Goal: Transaction & Acquisition: Purchase product/service

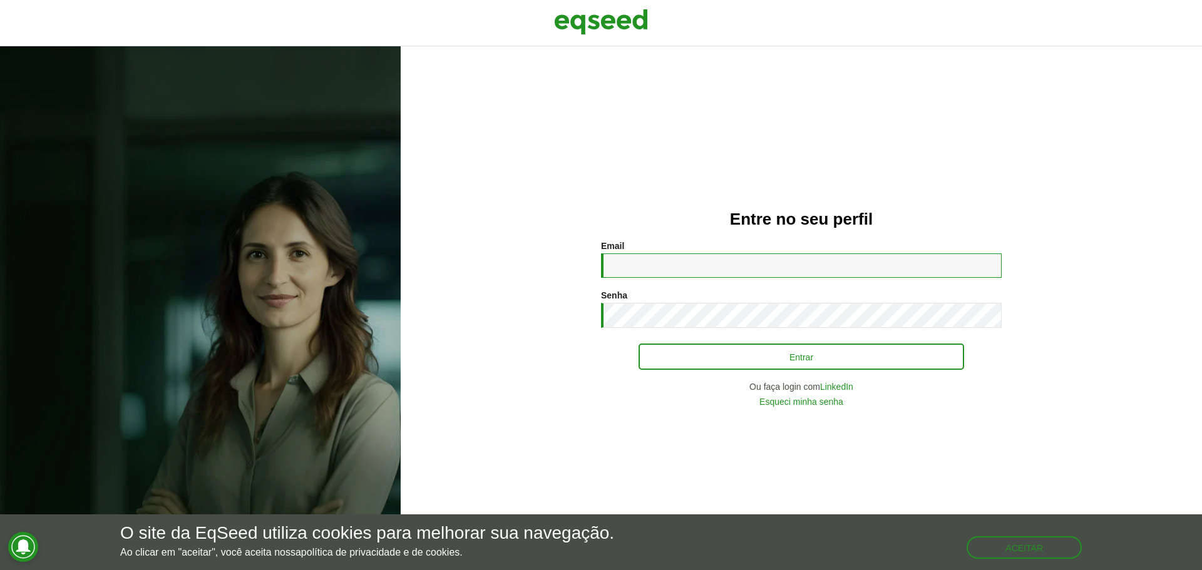
type input "**********"
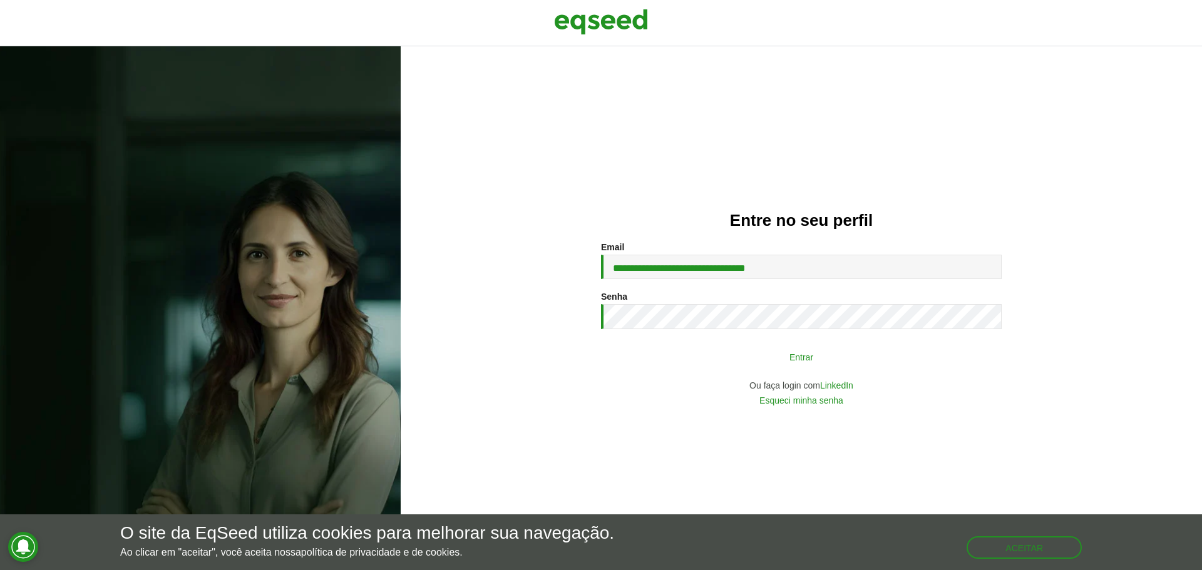
click at [784, 348] on button "Entrar" at bounding box center [800, 357] width 325 height 24
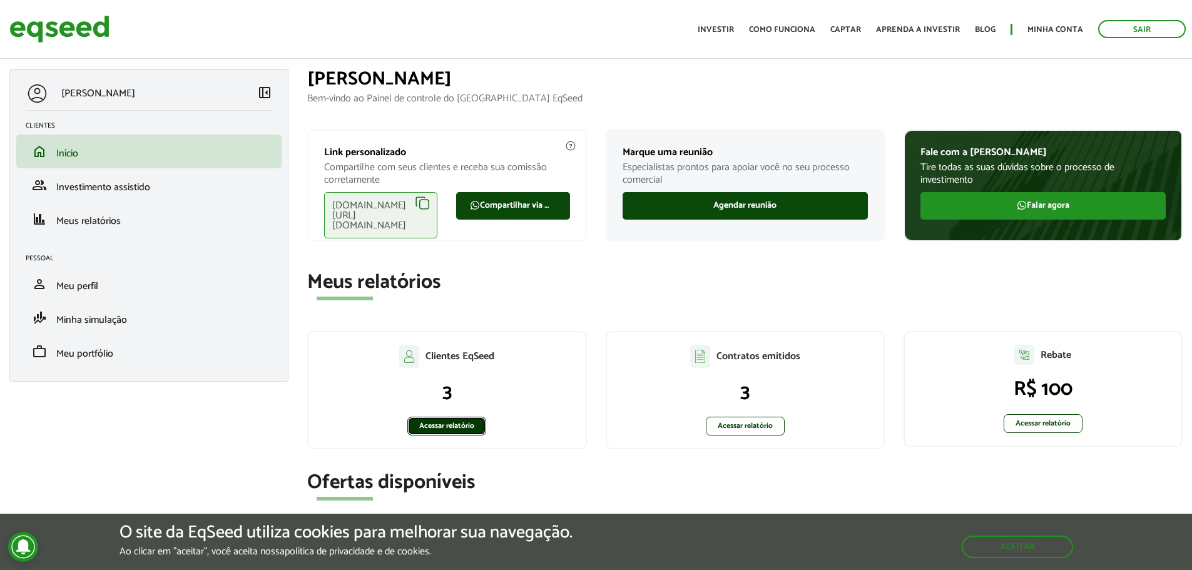
click at [458, 422] on link "Acessar relatório" at bounding box center [446, 426] width 79 height 19
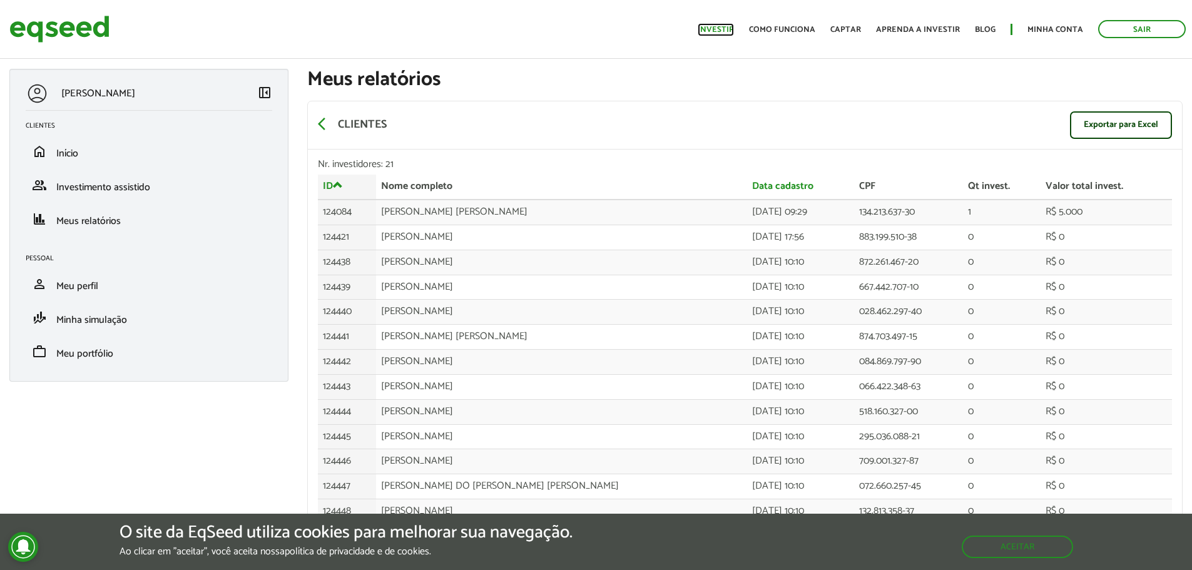
click at [712, 28] on link "Investir" at bounding box center [716, 30] width 36 height 8
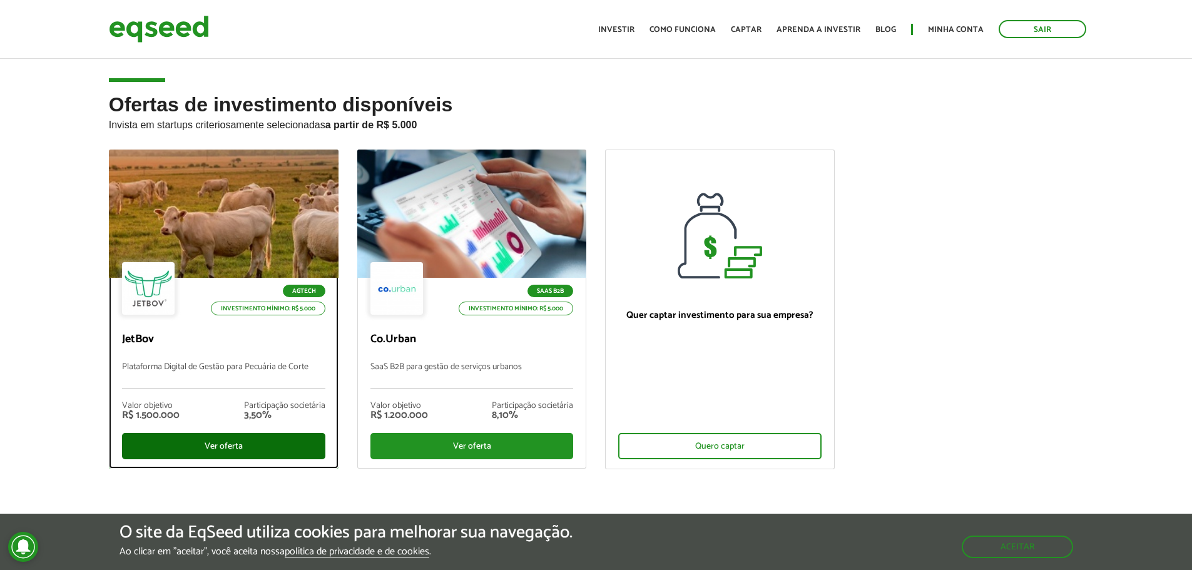
click at [200, 438] on div "Ver oferta" at bounding box center [223, 446] width 203 height 26
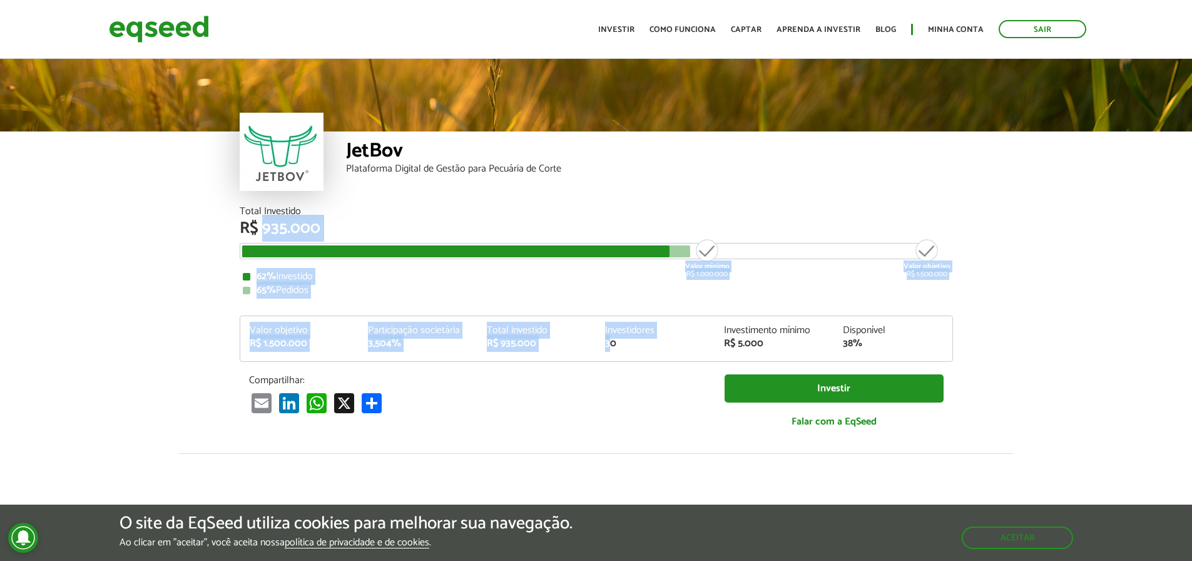
drag, startPoint x: 275, startPoint y: 221, endPoint x: 613, endPoint y: 349, distance: 361.5
click at [612, 349] on div "Total Investido R$ 935.000 Valor mínimo R$ 1.000.000 Valor objetivo R$ 1.500.00…" at bounding box center [597, 324] width 714 height 234
drag, startPoint x: 613, startPoint y: 349, endPoint x: 526, endPoint y: 279, distance: 112.1
click at [613, 349] on div "30" at bounding box center [655, 344] width 100 height 10
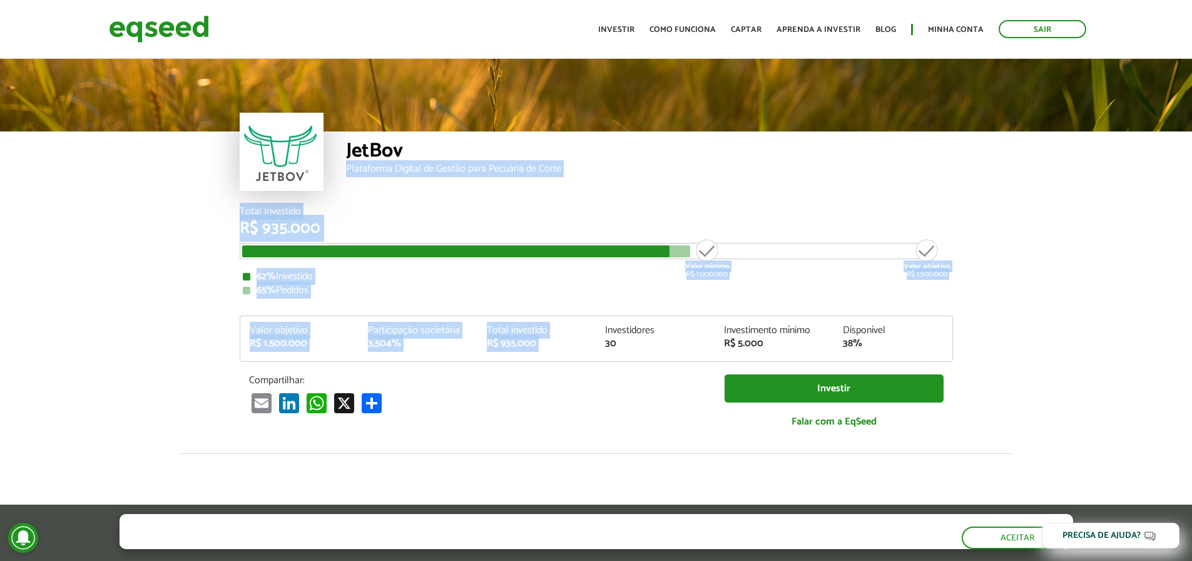
drag, startPoint x: 242, startPoint y: 193, endPoint x: 684, endPoint y: 142, distance: 444.9
click at [606, 277] on article "JetBov Plataforma Digital de Gestão para Pecuária de Corte Total Investido R$ 9…" at bounding box center [596, 468] width 1192 height 824
click at [624, 28] on link "Investir" at bounding box center [616, 30] width 36 height 8
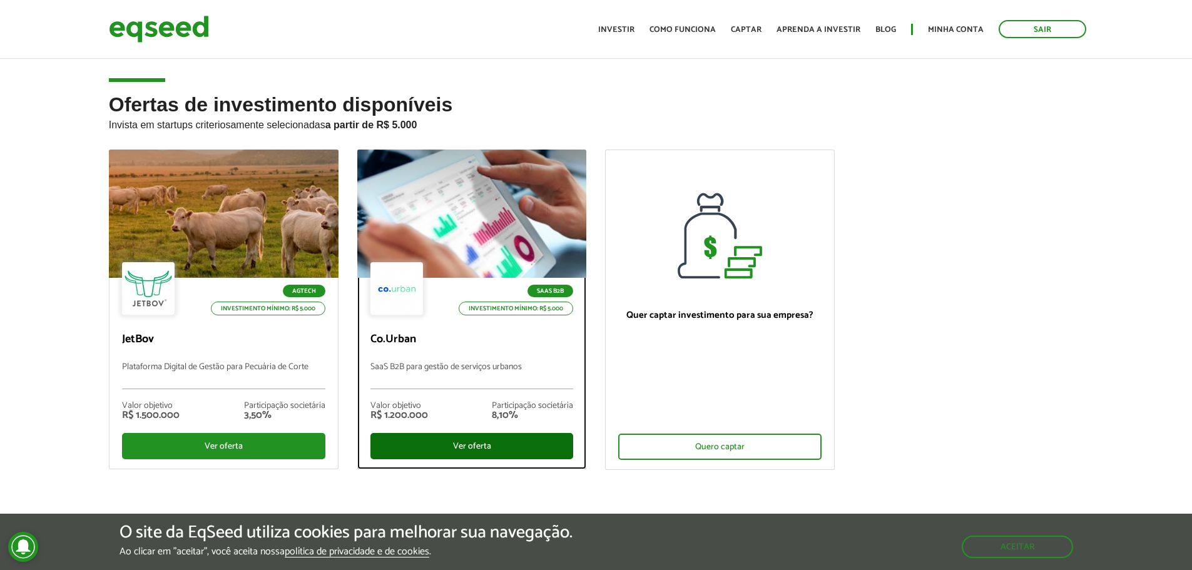
click at [485, 449] on div "Ver oferta" at bounding box center [472, 446] width 203 height 26
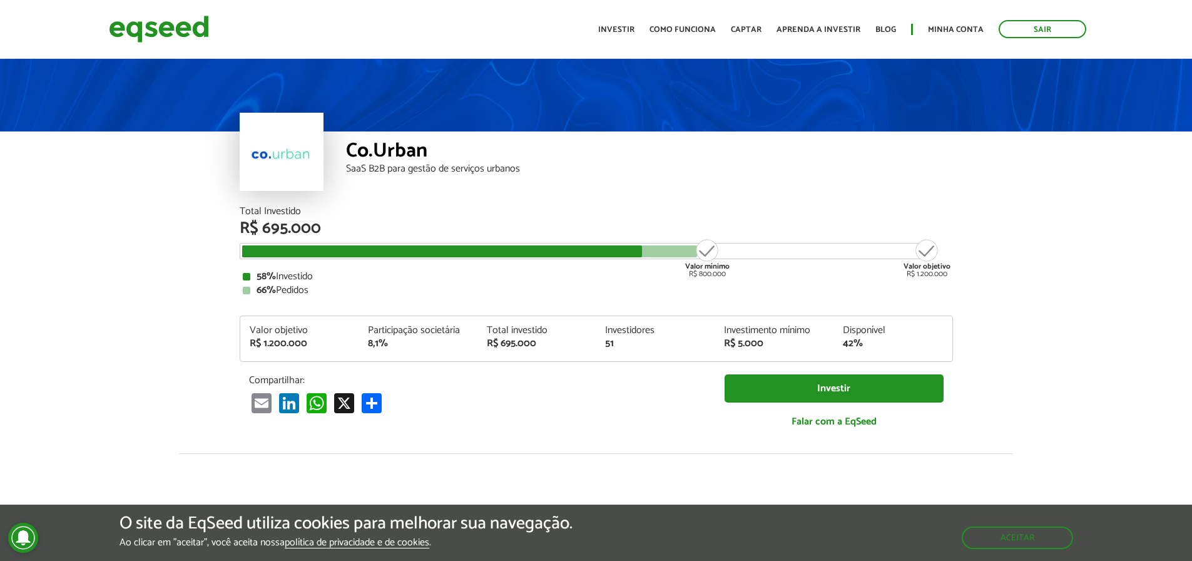
drag, startPoint x: 738, startPoint y: 272, endPoint x: 422, endPoint y: 256, distance: 316.5
click at [422, 256] on div "Total Investido R$ 695.000 Valor mínimo R$ 800.000 Valor objetivo R$ 1.200.000 …" at bounding box center [597, 251] width 714 height 89
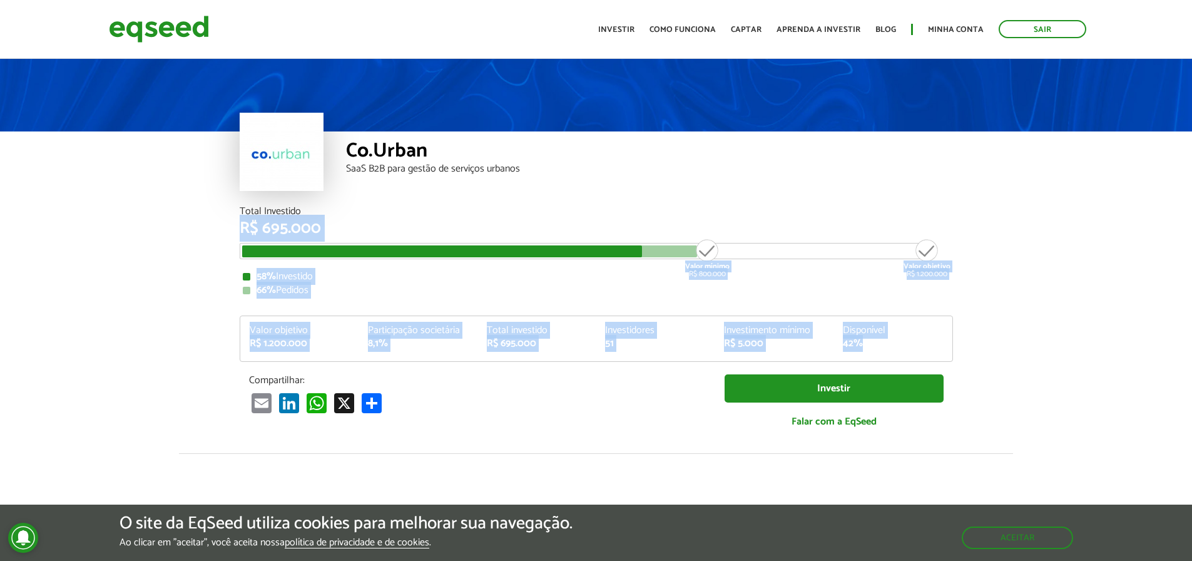
drag, startPoint x: 230, startPoint y: 220, endPoint x: 891, endPoint y: 347, distance: 673.2
click at [891, 347] on article "Co.Urban SaaS B2B para gestão de serviços urbanos Total Investido R$ 695.000 Va…" at bounding box center [596, 468] width 1192 height 824
click at [892, 347] on div "42%" at bounding box center [893, 344] width 100 height 10
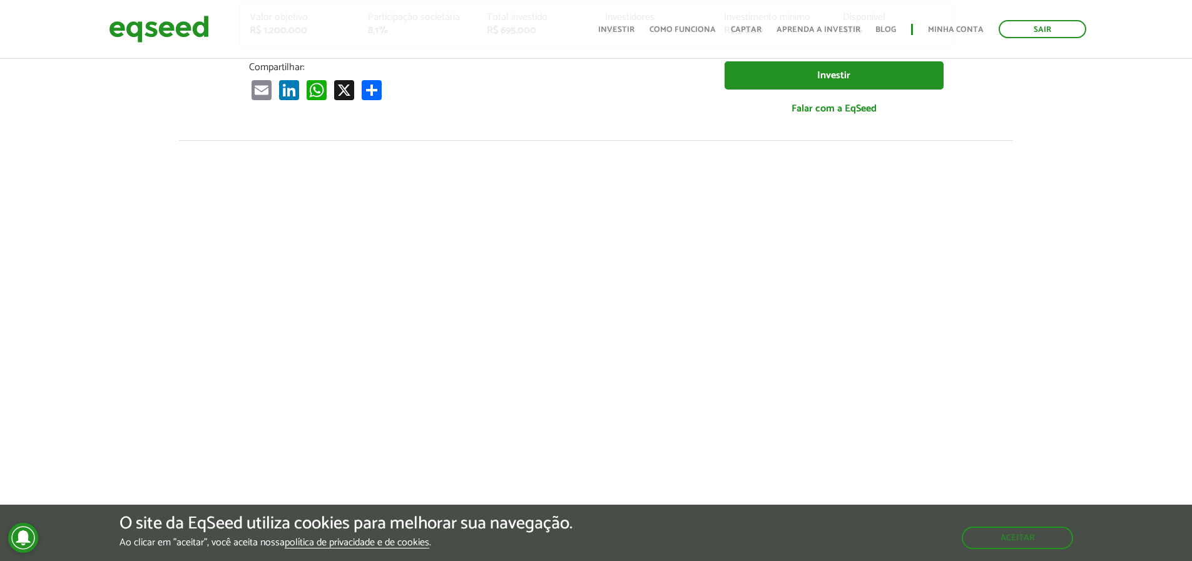
scroll to position [63, 0]
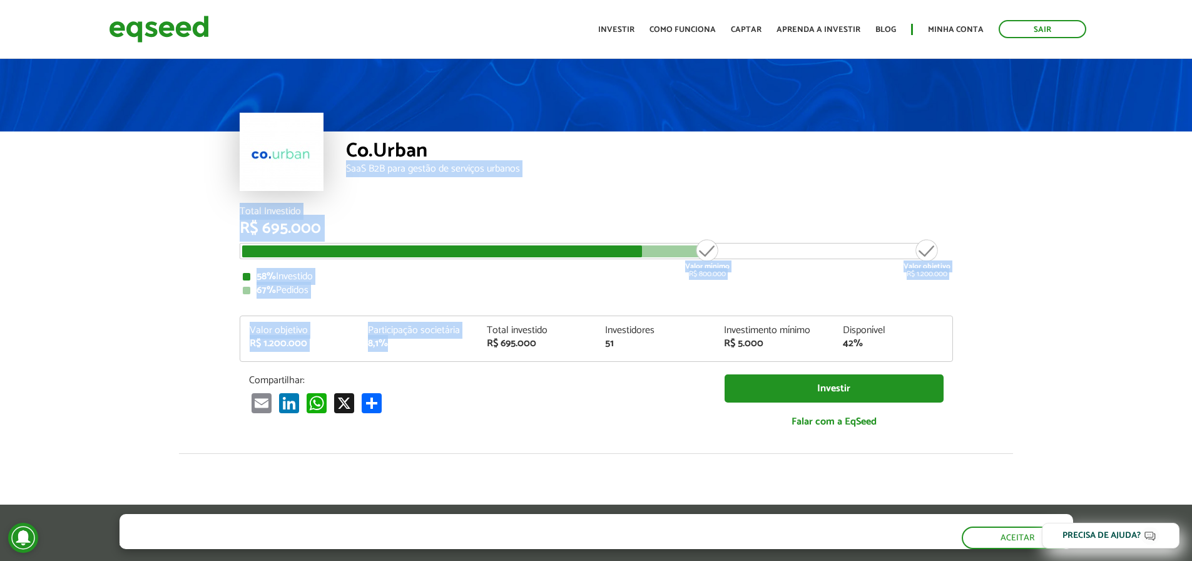
drag, startPoint x: 341, startPoint y: 320, endPoint x: 417, endPoint y: 360, distance: 86.2
click at [417, 360] on article "Co.Urban SaaS B2B para gestão de serviços urbanos Total Investido R$ 695.000 Va…" at bounding box center [596, 468] width 1192 height 824
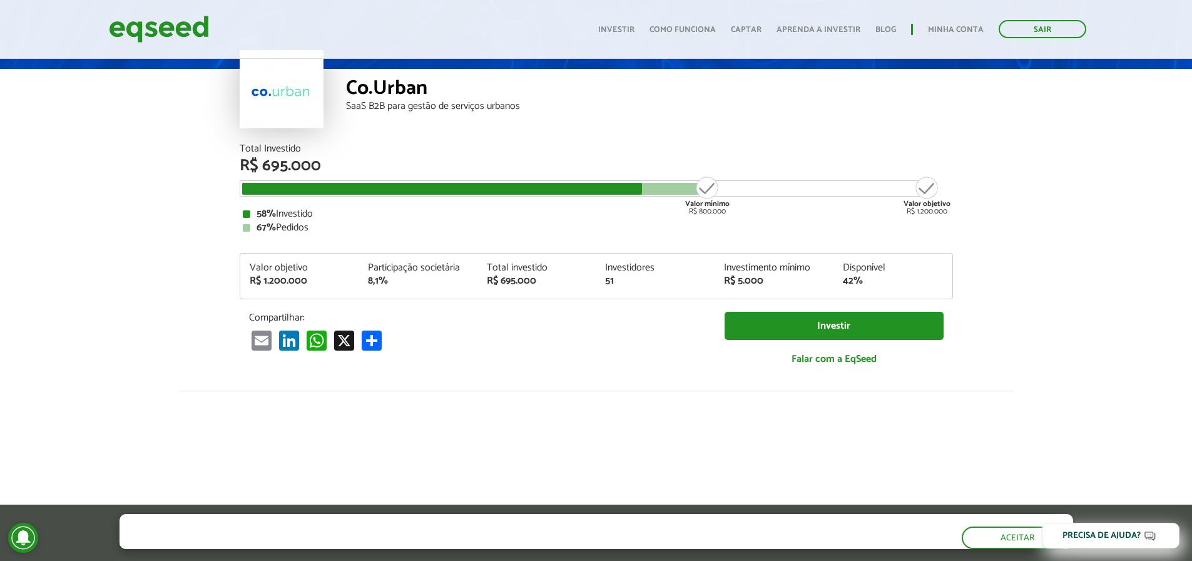
drag, startPoint x: 191, startPoint y: 164, endPoint x: 200, endPoint y: 125, distance: 39.8
click at [197, 154] on article "Co.Urban SaaS B2B para gestão de serviços urbanos Total Investido R$ 695.000 Va…" at bounding box center [596, 406] width 1192 height 824
click at [496, 115] on div "Co.Urban SaaS B2B para gestão de serviços urbanos" at bounding box center [649, 106] width 607 height 75
drag, startPoint x: 548, startPoint y: 111, endPoint x: 343, endPoint y: 88, distance: 206.0
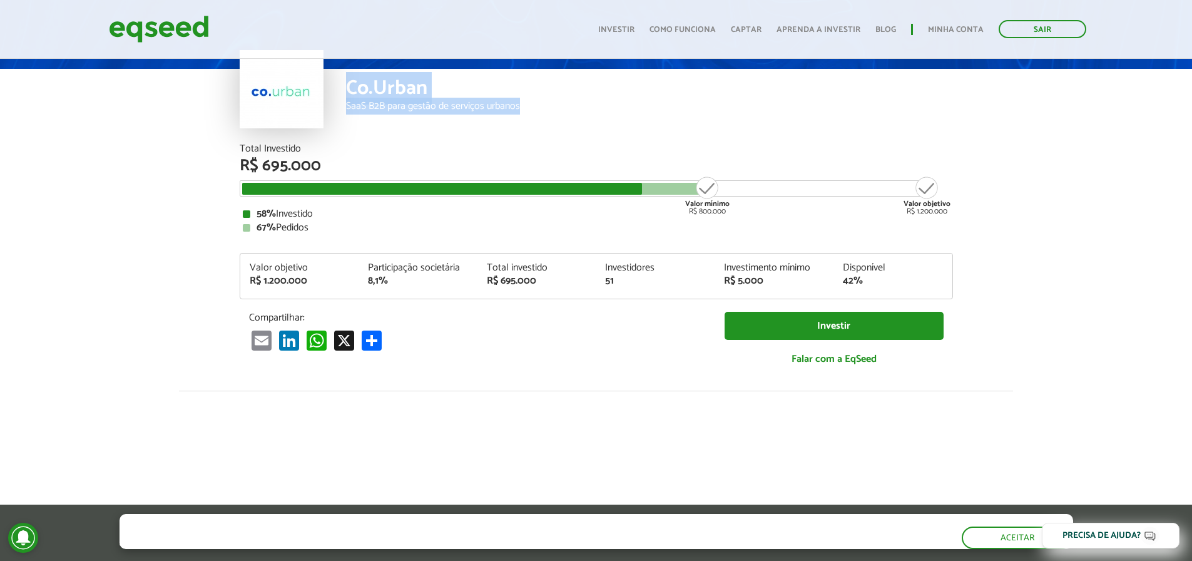
click at [343, 88] on div "Co.Urban SaaS B2B para gestão de serviços urbanos" at bounding box center [597, 106] width 714 height 75
drag, startPoint x: 353, startPoint y: 78, endPoint x: 489, endPoint y: 110, distance: 140.3
click at [489, 110] on div "Co.Urban SaaS B2B para gestão de serviços urbanos" at bounding box center [649, 106] width 607 height 75
click at [506, 110] on div "SaaS B2B para gestão de serviços urbanos" at bounding box center [649, 106] width 607 height 10
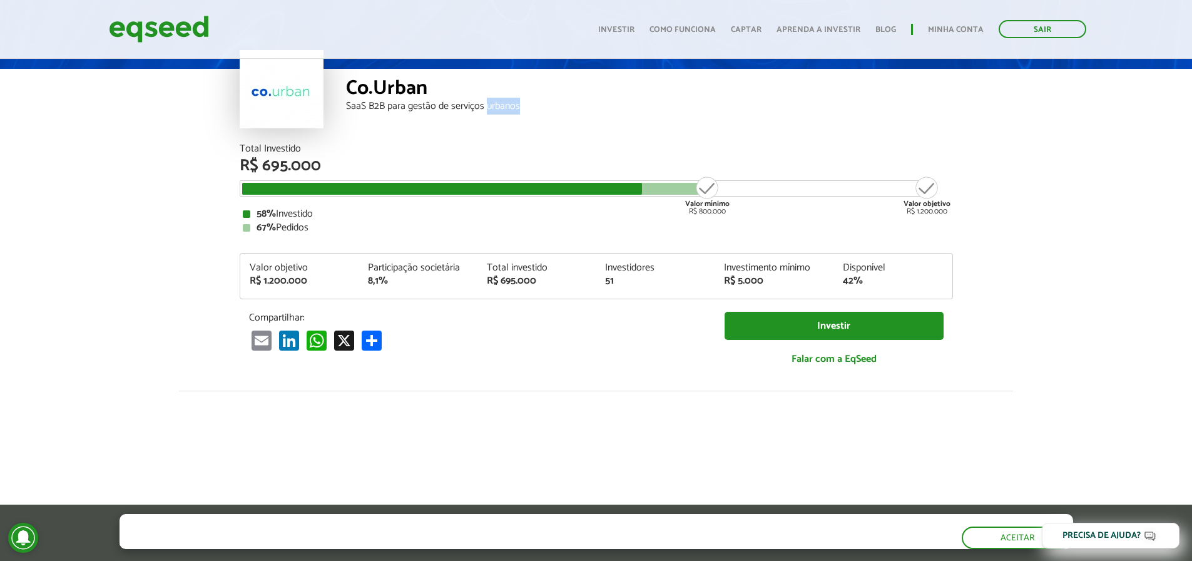
click at [506, 110] on div "SaaS B2B para gestão de serviços urbanos" at bounding box center [649, 106] width 607 height 10
click at [552, 112] on div "Co.Urban SaaS B2B para gestão de serviços urbanos" at bounding box center [649, 106] width 607 height 75
drag, startPoint x: 480, startPoint y: 95, endPoint x: 354, endPoint y: 86, distance: 126.1
click at [354, 86] on div "Co.Urban SaaS B2B para gestão de serviços urbanos" at bounding box center [649, 106] width 607 height 75
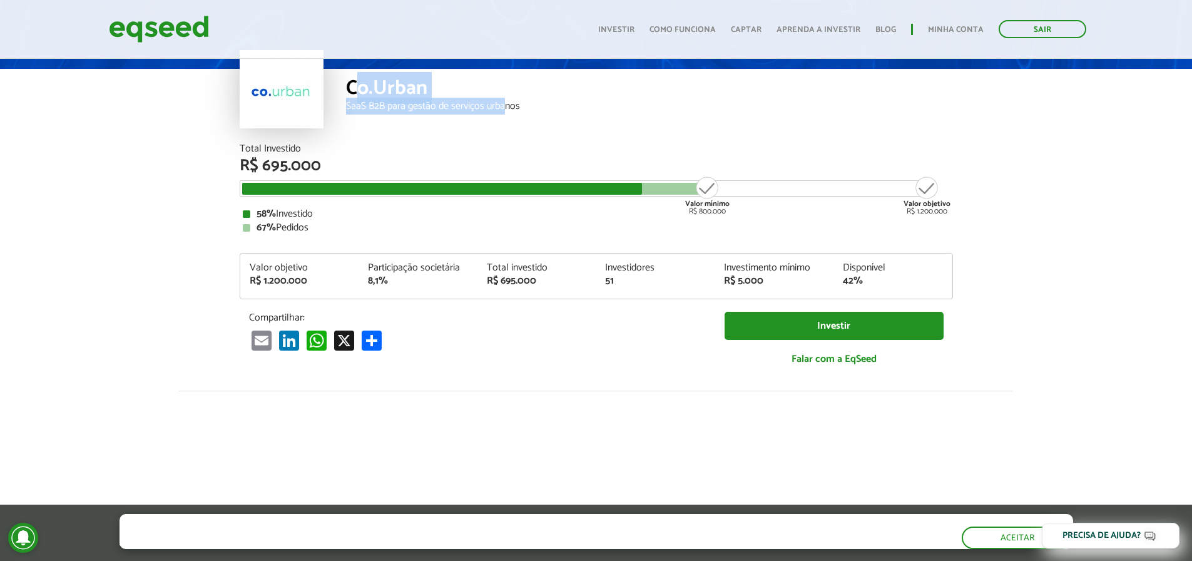
click at [354, 86] on div "Co.Urban" at bounding box center [649, 89] width 607 height 23
drag, startPoint x: 561, startPoint y: 103, endPoint x: 555, endPoint y: 106, distance: 6.7
click at [560, 103] on div "SaaS B2B para gestão de serviços urbanos" at bounding box center [649, 106] width 607 height 10
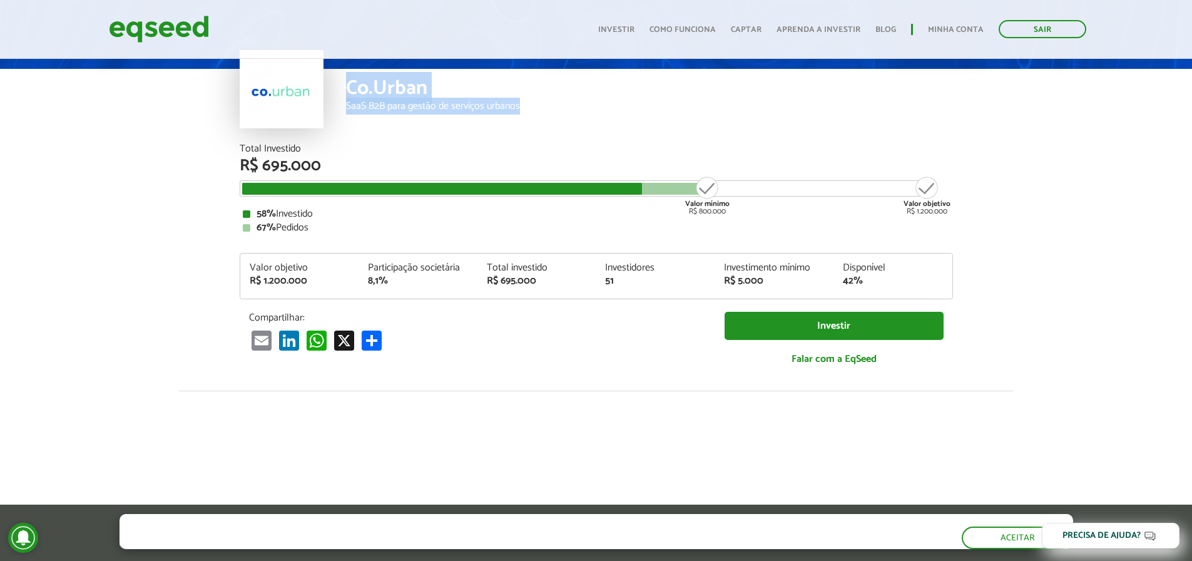
drag, startPoint x: 449, startPoint y: 89, endPoint x: 287, endPoint y: 39, distance: 168.9
click at [287, 39] on body "Sair Toggle navigation Toggle navigation Início Investir Como funciona" at bounding box center [596, 217] width 1192 height 561
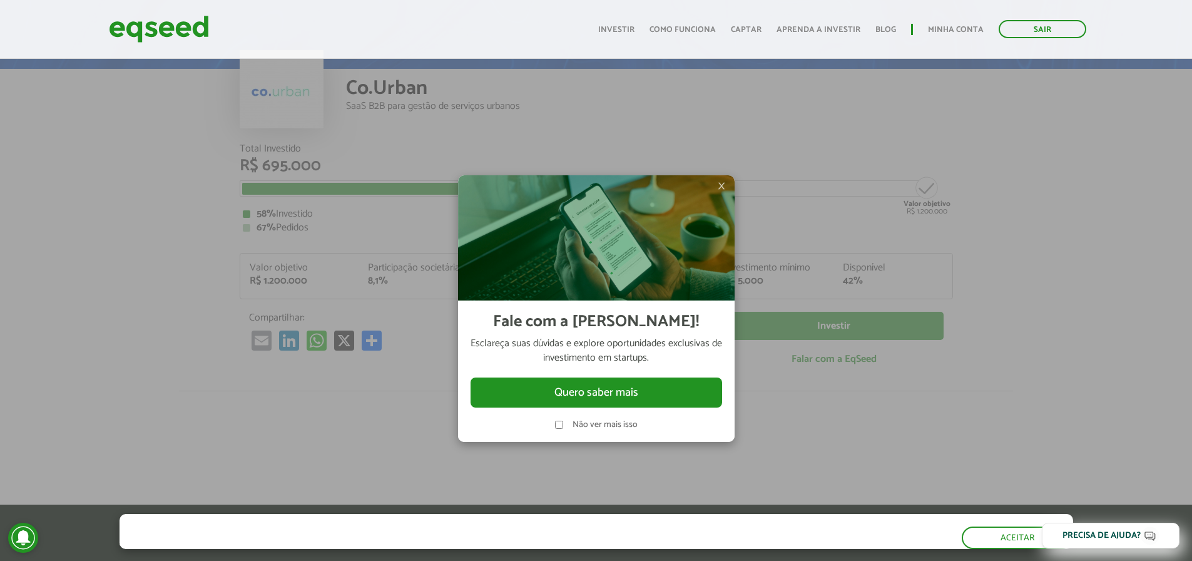
click at [719, 185] on span "×" at bounding box center [722, 185] width 8 height 15
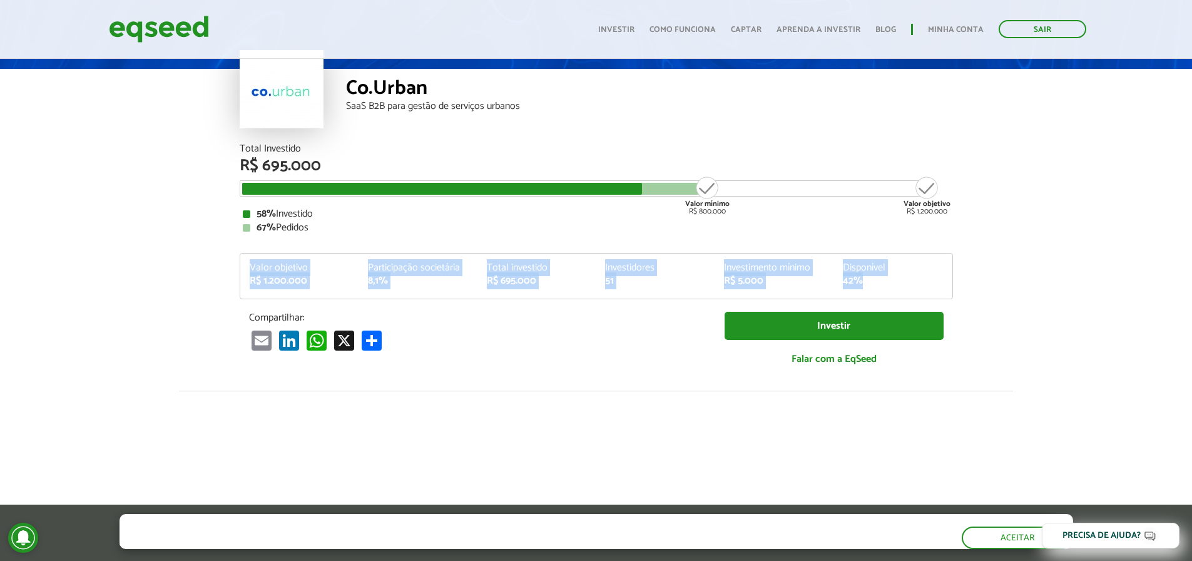
drag, startPoint x: 246, startPoint y: 269, endPoint x: 903, endPoint y: 277, distance: 656.6
click at [903, 277] on div "Valor objetivo R$ 1.200.000 Participação societária 8,1% Total investido R$ 695…" at bounding box center [596, 281] width 712 height 36
click at [903, 277] on div "42%" at bounding box center [893, 281] width 100 height 10
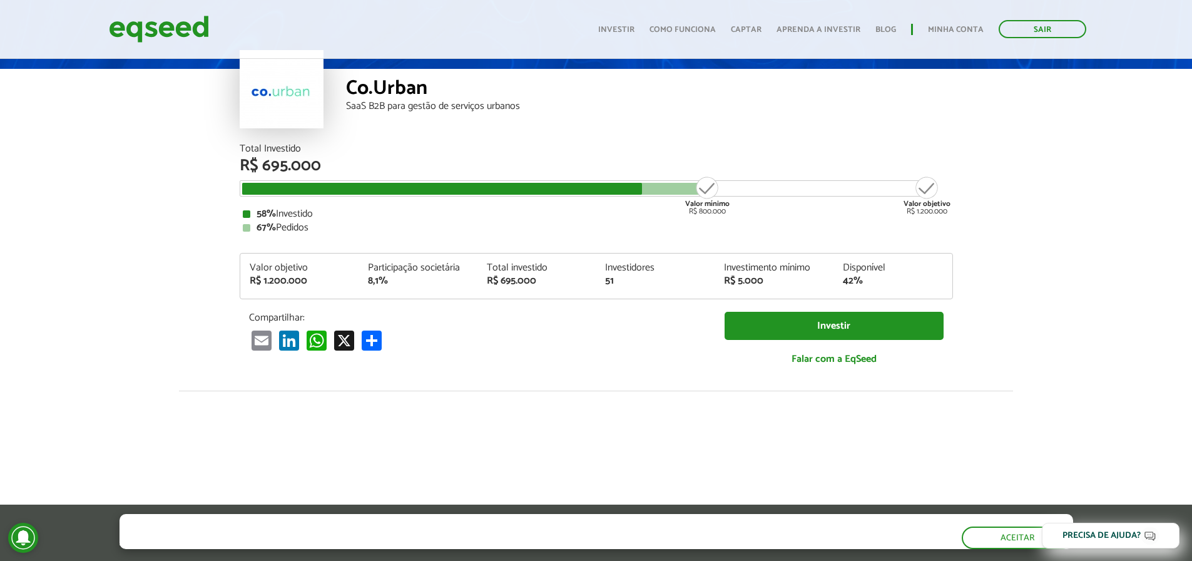
click at [903, 277] on div "42%" at bounding box center [893, 281] width 100 height 10
click at [913, 279] on div "42%" at bounding box center [893, 281] width 100 height 10
click at [946, 279] on div "Disponível 42%" at bounding box center [893, 274] width 119 height 23
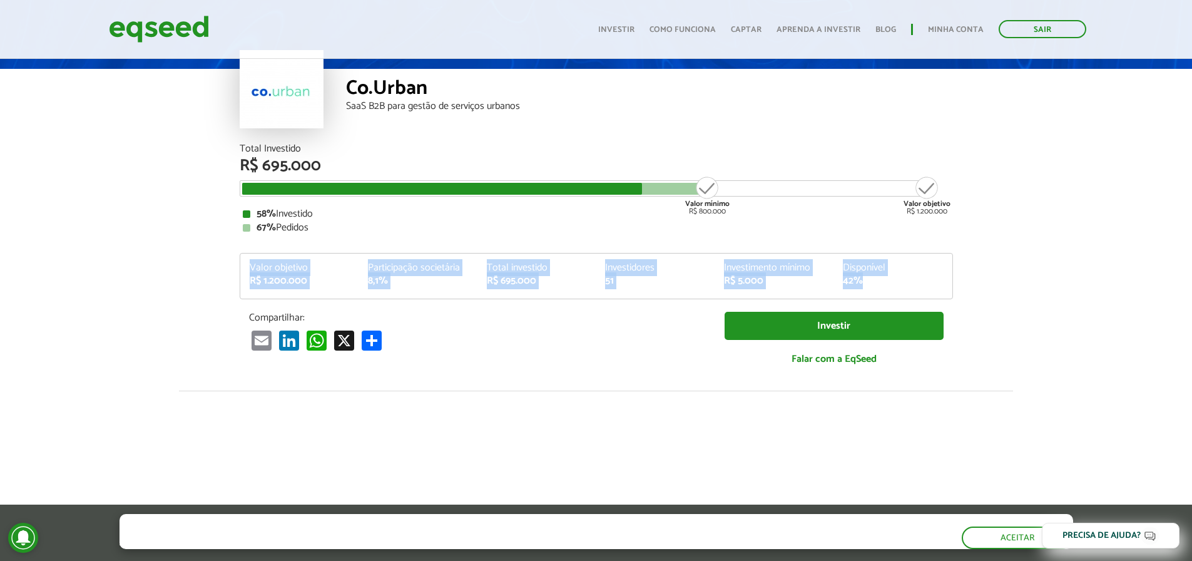
drag, startPoint x: 323, startPoint y: 267, endPoint x: 501, endPoint y: 277, distance: 178.0
click at [1056, 292] on article "Co.Urban SaaS B2B para gestão de serviços urbanos Total Investido R$ 695.000 Va…" at bounding box center [596, 406] width 1192 height 824
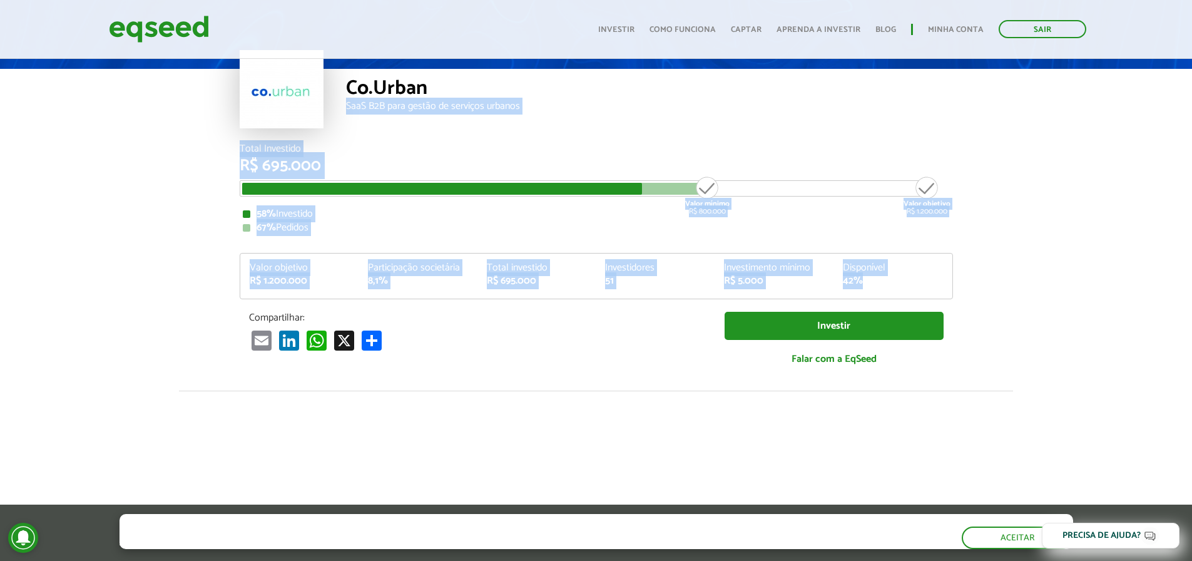
drag, startPoint x: 208, startPoint y: 133, endPoint x: 894, endPoint y: 284, distance: 701.8
click at [893, 285] on article "Co.Urban SaaS B2B para gestão de serviços urbanos Total Investido R$ 695.000 Va…" at bounding box center [596, 406] width 1192 height 824
click at [894, 282] on div "42%" at bounding box center [893, 281] width 100 height 10
drag, startPoint x: 961, startPoint y: 280, endPoint x: 349, endPoint y: 86, distance: 642.2
click at [349, 86] on article "Co.Urban SaaS B2B para gestão de serviços urbanos Total Investido R$ 695.000 Va…" at bounding box center [596, 406] width 1192 height 824
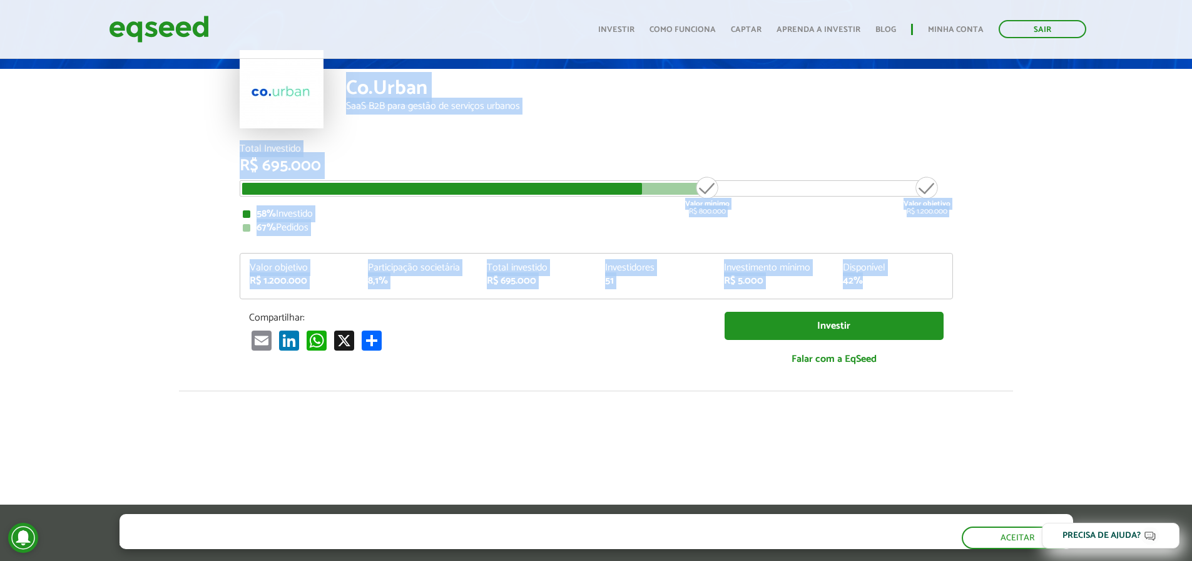
click at [349, 86] on div "Co.Urban" at bounding box center [649, 89] width 607 height 23
drag, startPoint x: 526, startPoint y: 130, endPoint x: 910, endPoint y: 270, distance: 408.5
click at [910, 270] on article "Co.Urban SaaS B2B para gestão de serviços urbanos Total Investido R$ 695.000 Va…" at bounding box center [596, 406] width 1192 height 824
click at [911, 270] on div "Disponível" at bounding box center [893, 268] width 100 height 10
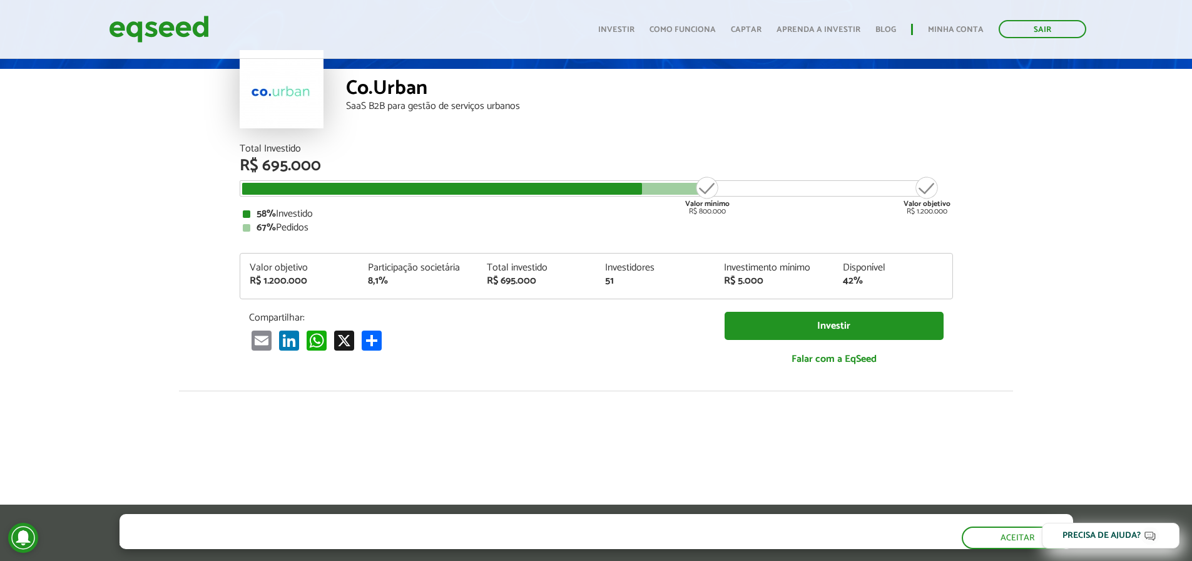
click at [916, 285] on div "42%" at bounding box center [893, 281] width 100 height 10
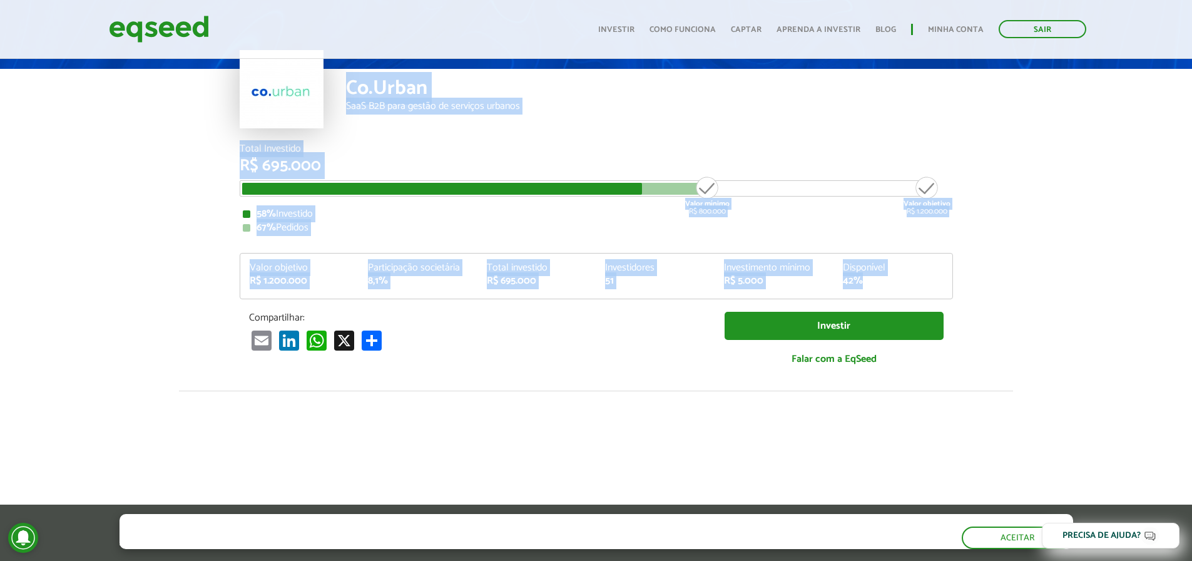
drag, startPoint x: 884, startPoint y: 279, endPoint x: 350, endPoint y: 82, distance: 569.7
click at [350, 82] on article "Co.Urban SaaS B2B para gestão de serviços urbanos Total Investido R$ 695.000 Va…" at bounding box center [596, 406] width 1192 height 824
click at [350, 82] on div "Co.Urban" at bounding box center [649, 89] width 607 height 23
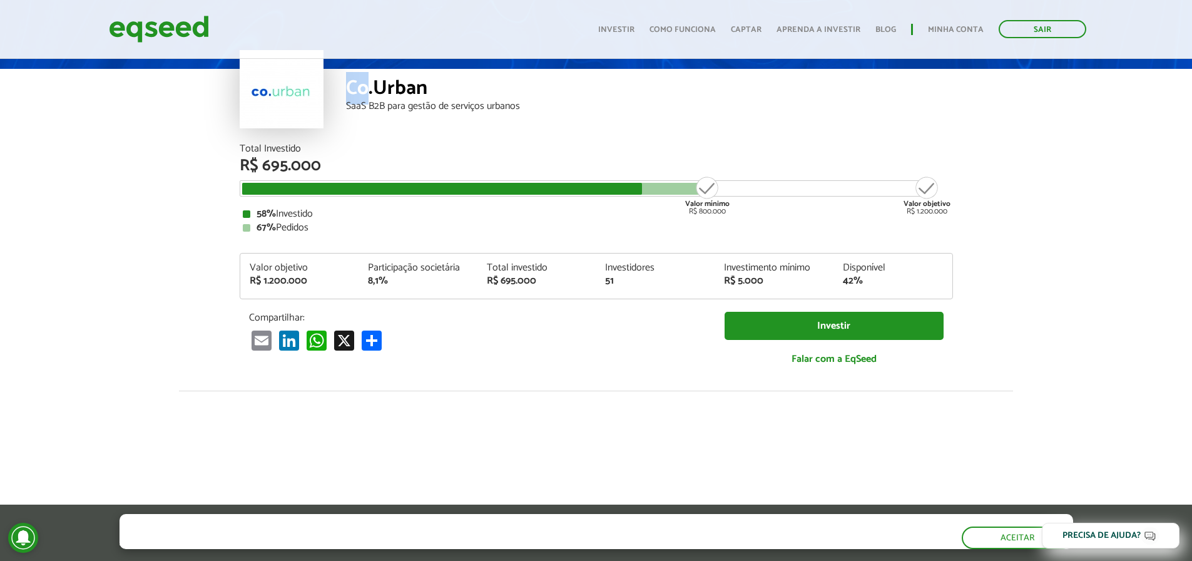
click at [350, 82] on div "Co.Urban" at bounding box center [649, 89] width 607 height 23
click at [371, 101] on div "SaaS B2B para gestão de serviços urbanos" at bounding box center [649, 106] width 607 height 10
click at [358, 104] on div "SaaS B2B para gestão de serviços urbanos" at bounding box center [649, 106] width 607 height 10
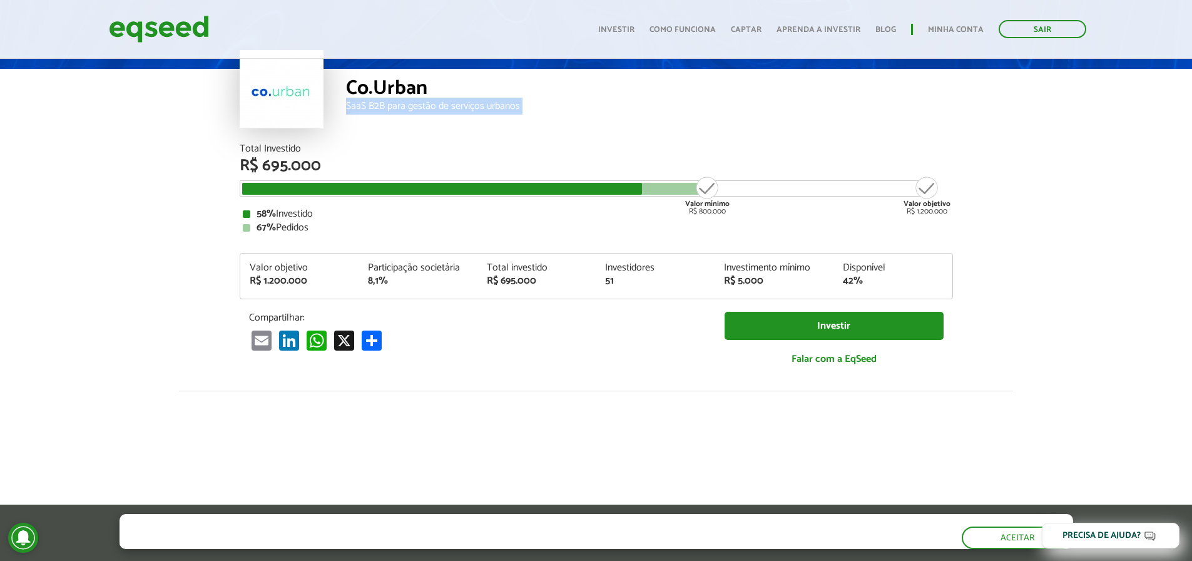
click at [358, 104] on div "SaaS B2B para gestão de serviços urbanos" at bounding box center [649, 106] width 607 height 10
click at [424, 110] on div "SaaS B2B para gestão de serviços urbanos" at bounding box center [649, 106] width 607 height 10
drag, startPoint x: 403, startPoint y: 88, endPoint x: 347, endPoint y: 83, distance: 56.6
click at [347, 83] on div "Co.Urban SaaS B2B para gestão de serviços urbanos" at bounding box center [649, 106] width 607 height 75
click at [347, 83] on div "Co.Urban" at bounding box center [649, 89] width 607 height 23
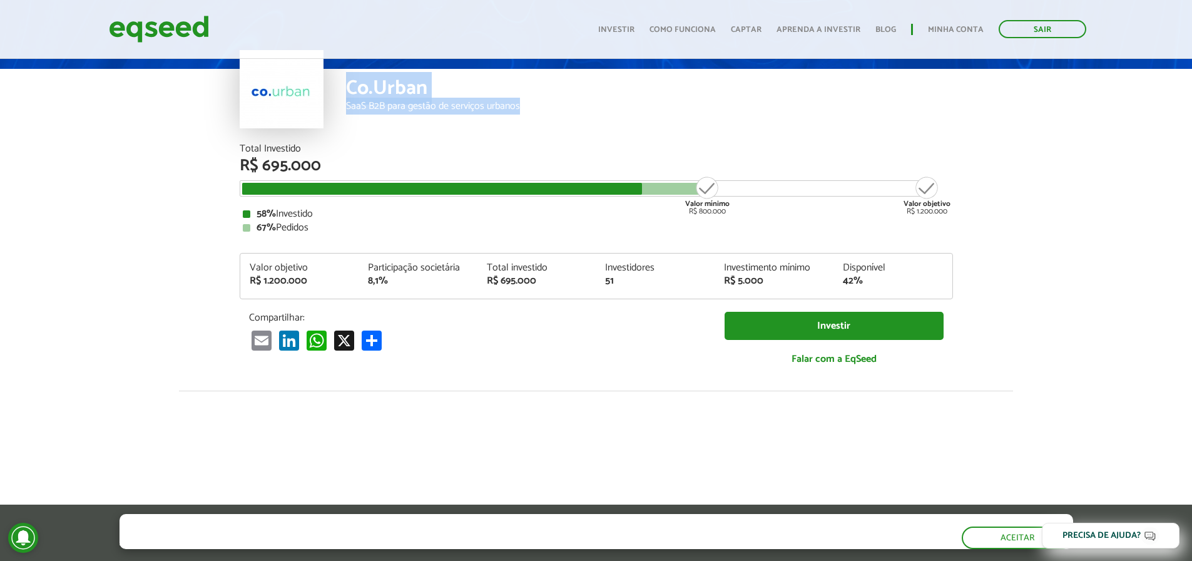
drag, startPoint x: 341, startPoint y: 86, endPoint x: 571, endPoint y: 121, distance: 232.4
click at [571, 121] on div "Co.Urban SaaS B2B para gestão de serviços urbanos" at bounding box center [597, 106] width 714 height 75
click at [571, 121] on div "Co.Urban SaaS B2B para gestão de serviços urbanos" at bounding box center [649, 106] width 607 height 75
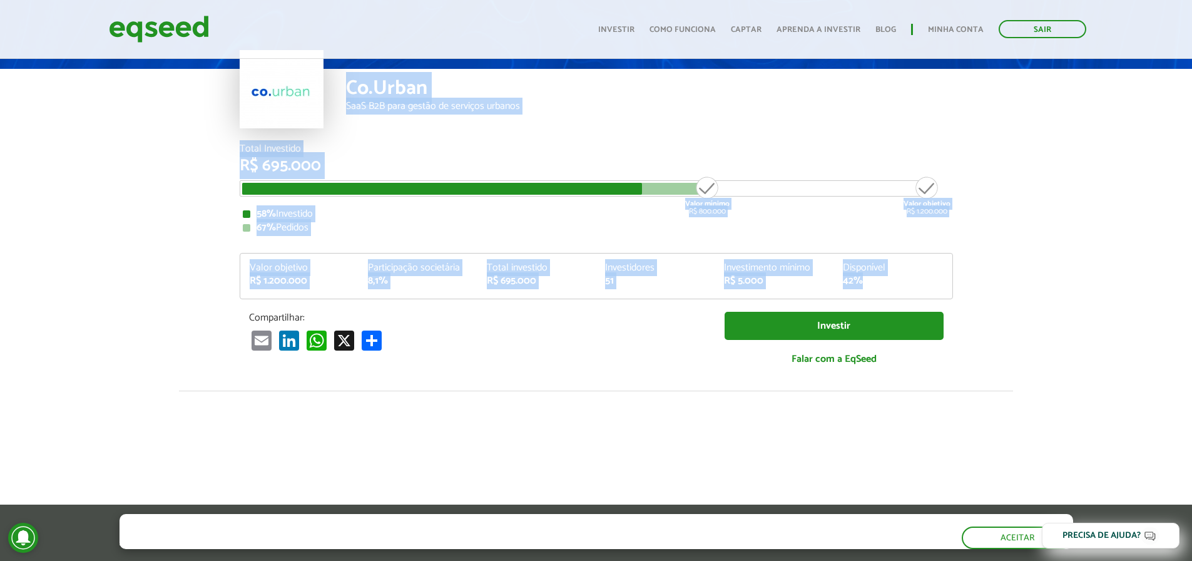
drag, startPoint x: 341, startPoint y: 85, endPoint x: 861, endPoint y: 279, distance: 555.2
click at [861, 279] on article "Co.Urban SaaS B2B para gestão de serviços urbanos Total Investido R$ 695.000 Va…" at bounding box center [596, 406] width 1192 height 824
click at [861, 279] on div "42%" at bounding box center [893, 281] width 100 height 10
drag, startPoint x: 869, startPoint y: 282, endPoint x: 352, endPoint y: 91, distance: 550.9
click at [352, 91] on article "Co.Urban SaaS B2B para gestão de serviços urbanos Total Investido R$ 695.000 Va…" at bounding box center [596, 406] width 1192 height 824
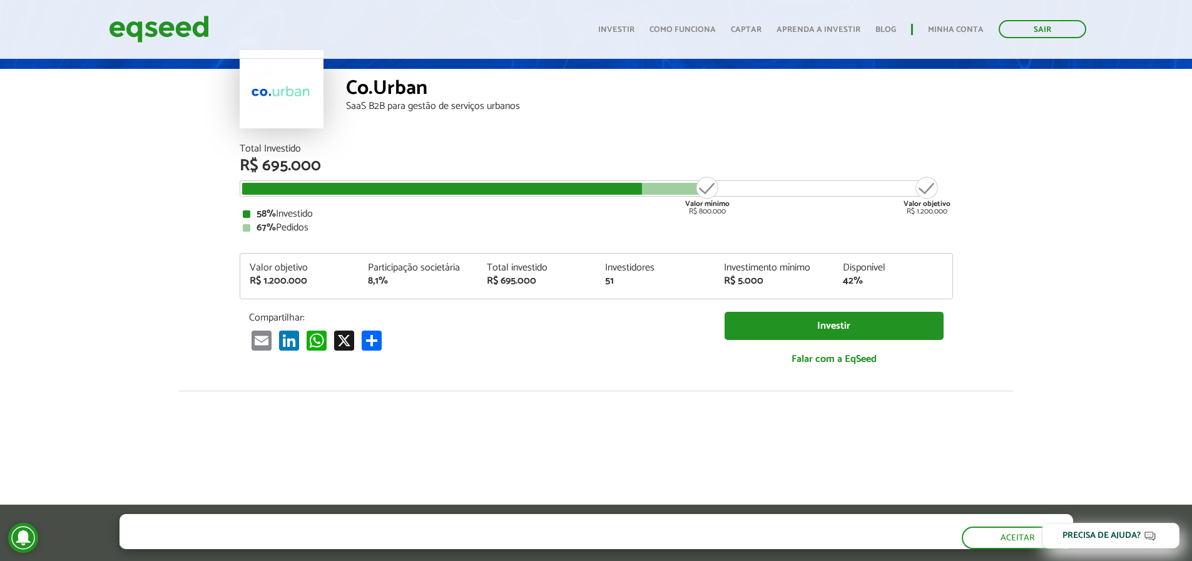
click at [351, 91] on div "Co.Urban" at bounding box center [649, 89] width 607 height 23
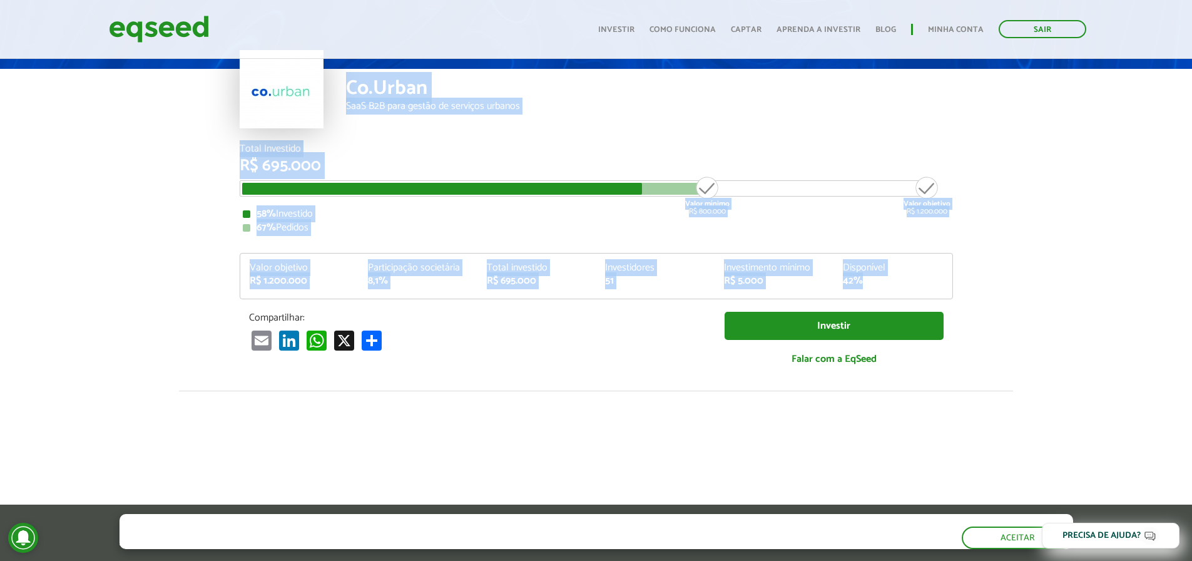
drag, startPoint x: 348, startPoint y: 88, endPoint x: 862, endPoint y: 289, distance: 551.8
click at [862, 289] on article "Co.Urban SaaS B2B para gestão de serviços urbanos Total Investido R$ 695.000 Va…" at bounding box center [596, 406] width 1192 height 824
click at [864, 289] on div "Valor objetivo R$ 1.200.000 Participação societária 8,1% Total investido R$ 695…" at bounding box center [596, 281] width 712 height 36
drag, startPoint x: 885, startPoint y: 276, endPoint x: 322, endPoint y: 82, distance: 595.2
click at [300, 69] on article "Co.Urban SaaS B2B para gestão de serviços urbanos Total Investido R$ 695.000 Va…" at bounding box center [596, 406] width 1192 height 824
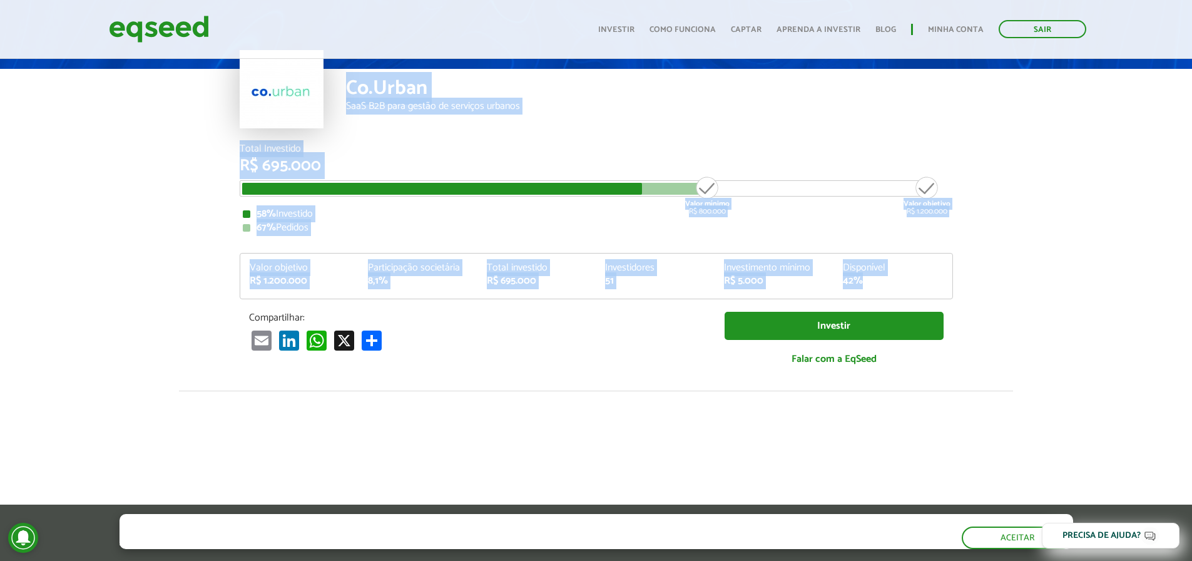
click at [354, 78] on div "Co.Urban" at bounding box center [649, 89] width 607 height 23
click at [347, 70] on div "Co.Urban SaaS B2B para gestão de serviços urbanos" at bounding box center [649, 106] width 607 height 75
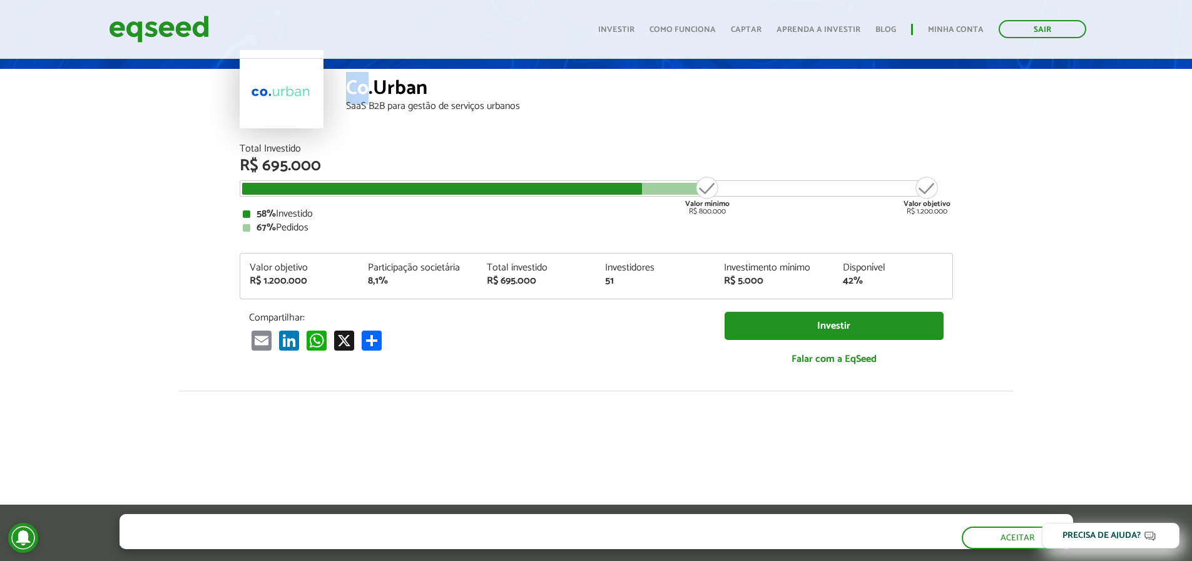
click at [347, 70] on div "Co.Urban SaaS B2B para gestão de serviços urbanos" at bounding box center [649, 106] width 607 height 75
click at [541, 110] on div "SaaS B2B para gestão de serviços urbanos" at bounding box center [649, 106] width 607 height 10
